Goal: Information Seeking & Learning: Learn about a topic

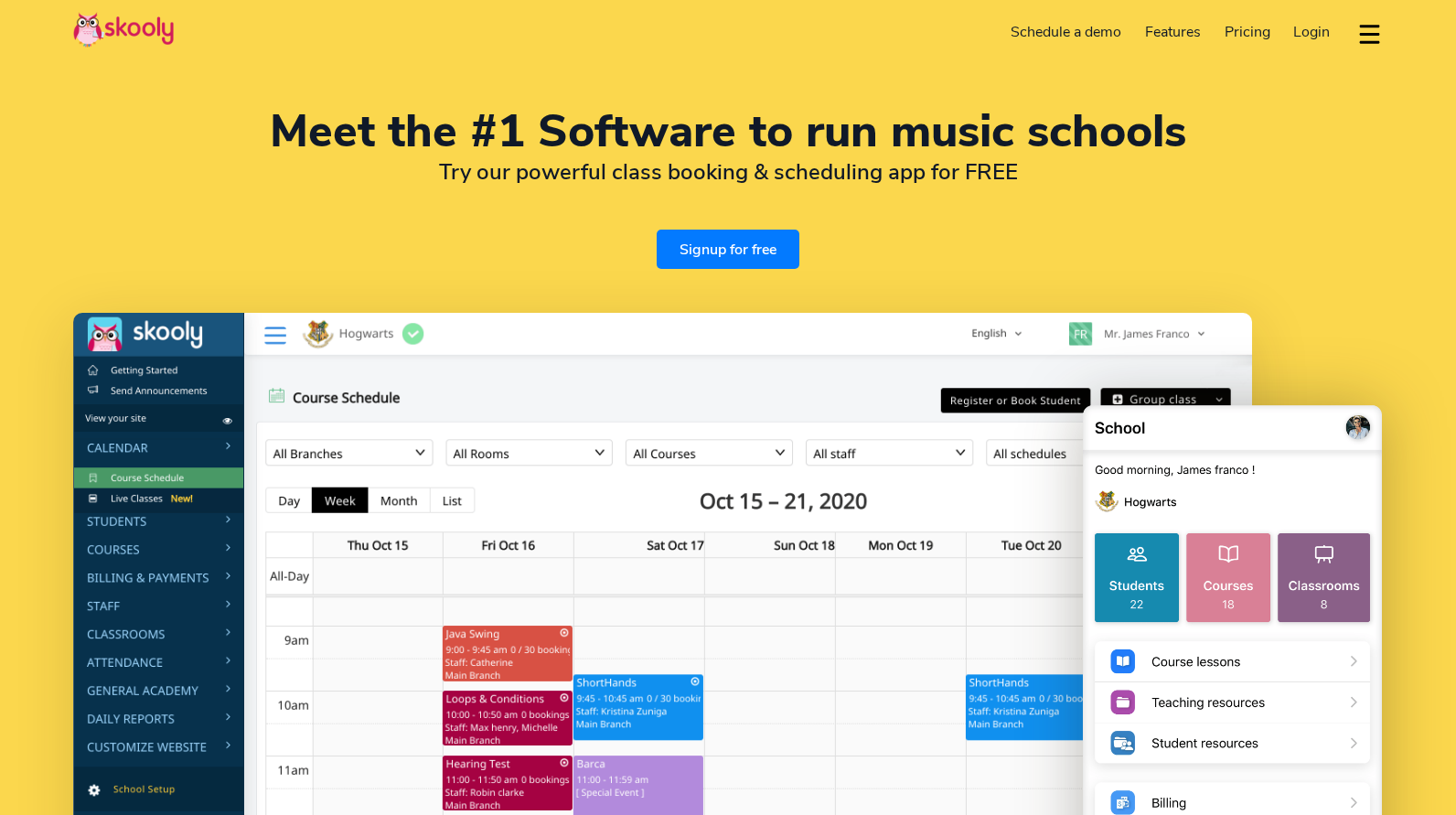
select select "en"
select select "91"
select select "[GEOGRAPHIC_DATA]"
select select "[GEOGRAPHIC_DATA]/[GEOGRAPHIC_DATA]"
click at [556, 261] on div "Meet the #1 Software to run music schools Try our powerful class booking & sche…" at bounding box center [728, 189] width 1310 height 159
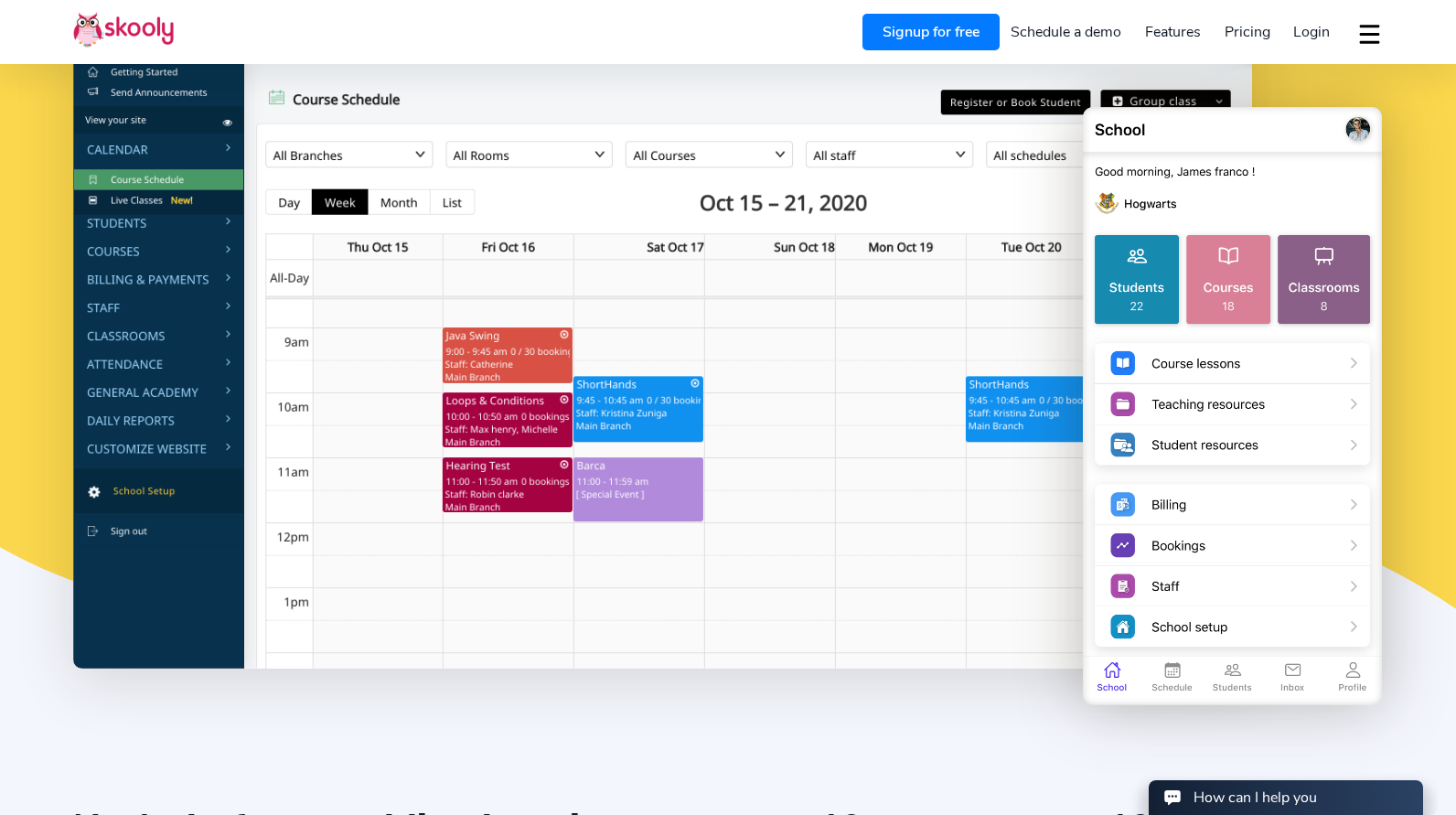
scroll to position [242, 0]
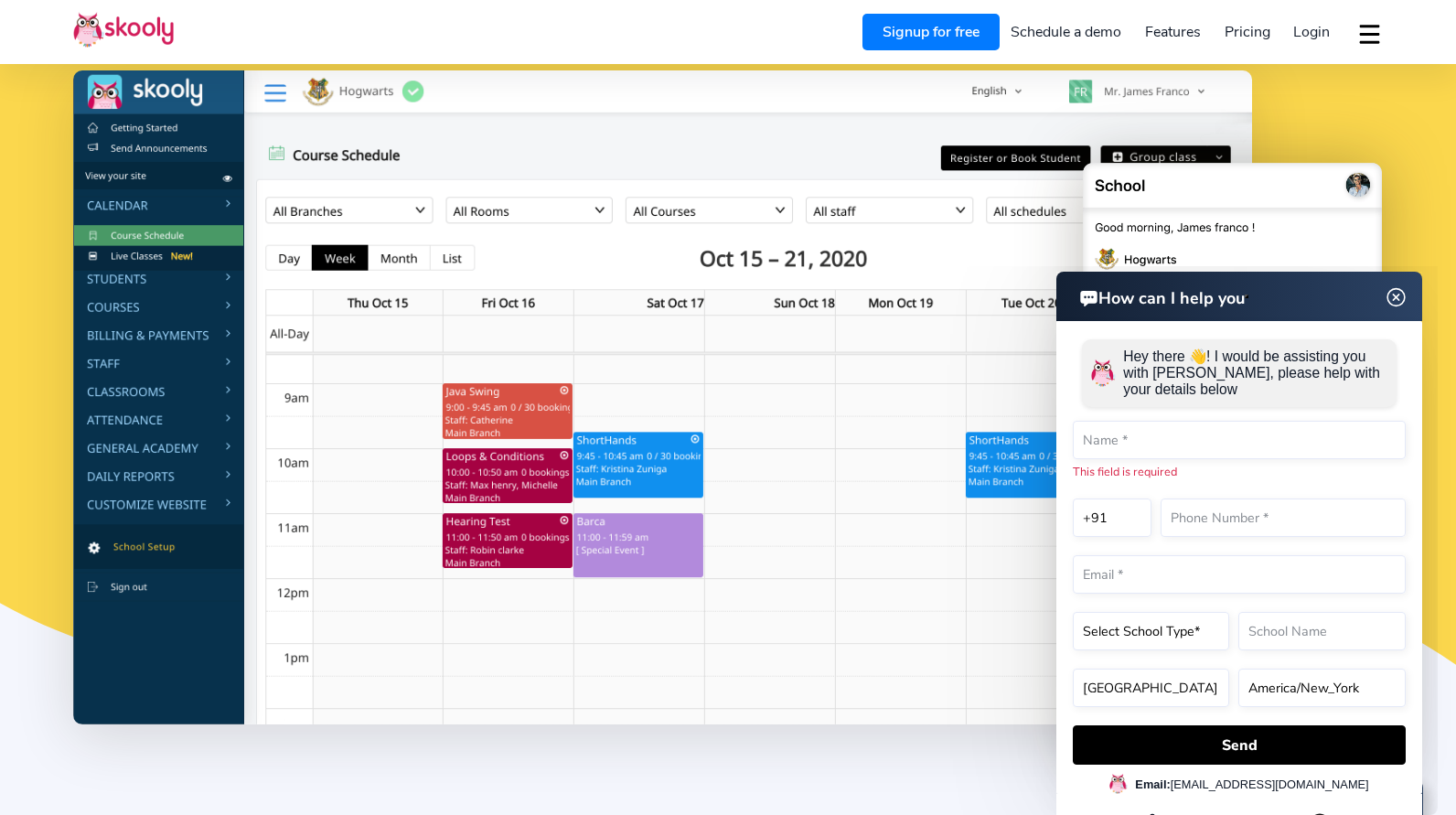
click at [1400, 295] on img at bounding box center [1396, 297] width 23 height 35
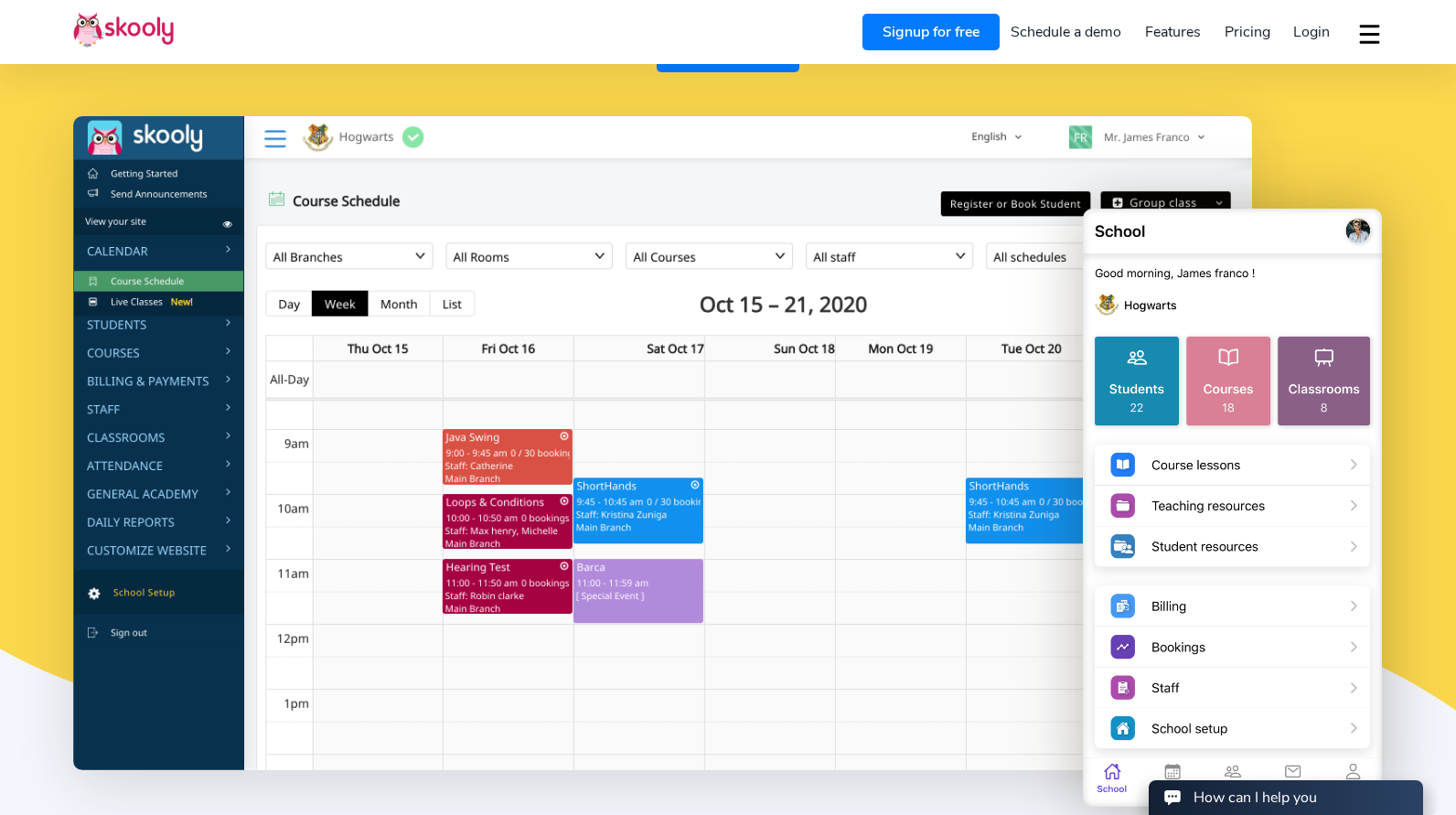
scroll to position [249, 0]
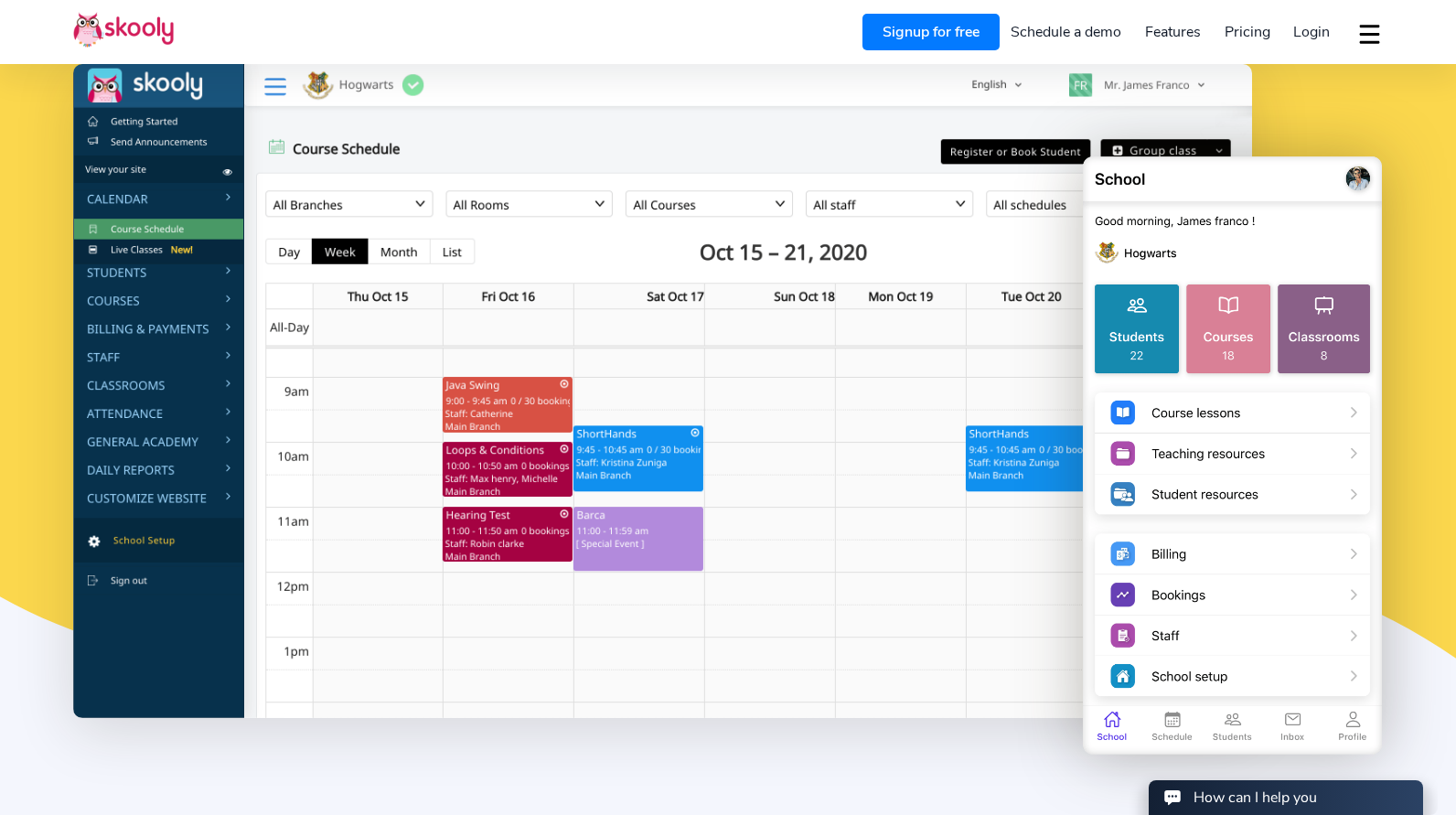
click at [474, 390] on img at bounding box center [662, 391] width 1179 height 654
click at [515, 350] on img at bounding box center [662, 391] width 1179 height 654
click at [521, 197] on img at bounding box center [662, 391] width 1179 height 654
click at [599, 205] on img at bounding box center [662, 391] width 1179 height 654
click at [1260, 188] on img at bounding box center [1233, 455] width 301 height 607
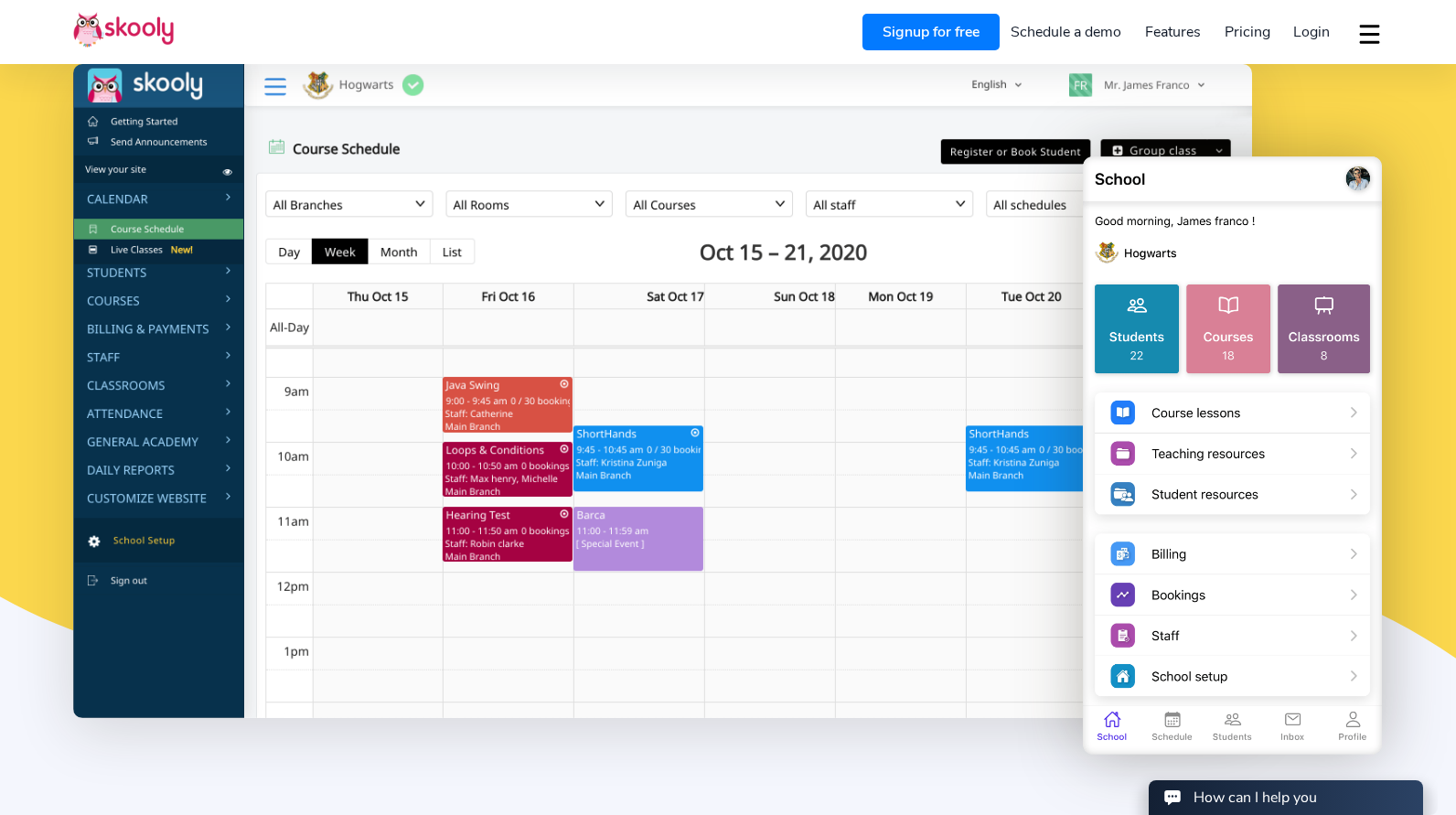
click at [1356, 172] on img at bounding box center [1233, 455] width 301 height 607
drag, startPoint x: 1203, startPoint y: 170, endPoint x: 396, endPoint y: 50, distance: 815.9
click at [1352, 738] on img at bounding box center [1233, 455] width 301 height 607
click at [850, 777] on icon at bounding box center [728, 698] width 1457 height 286
